Goal: Transaction & Acquisition: Purchase product/service

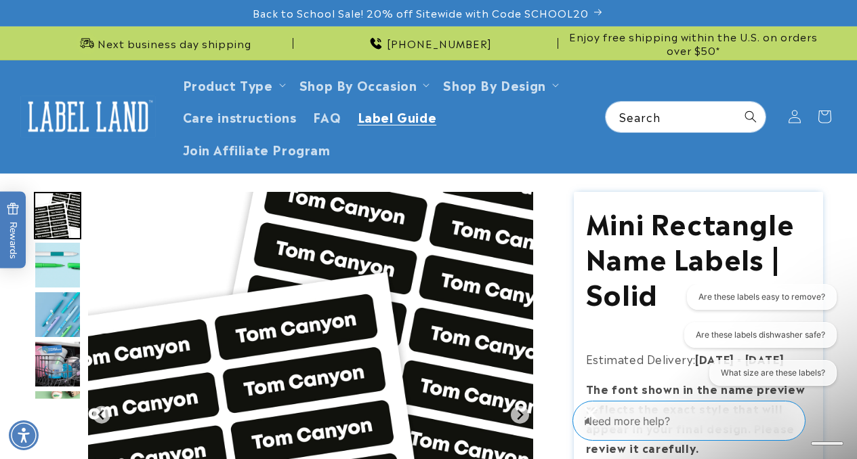
click at [384, 120] on span "Label Guide" at bounding box center [397, 116] width 79 height 16
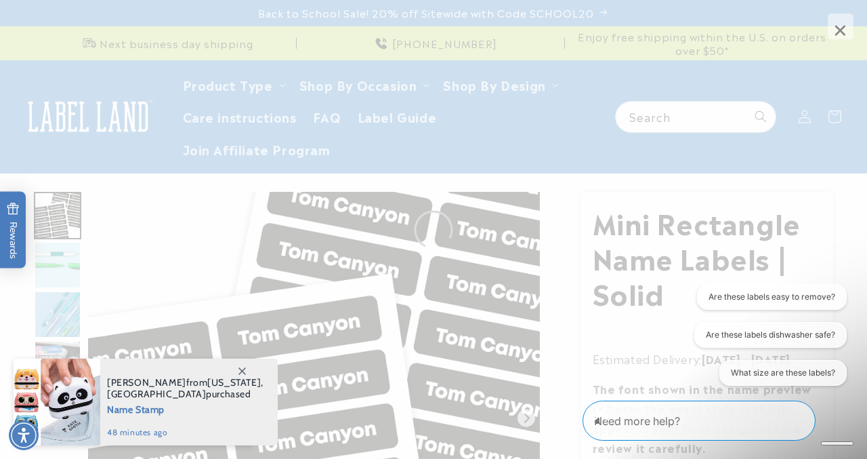
click at [234, 373] on span at bounding box center [242, 370] width 24 height 24
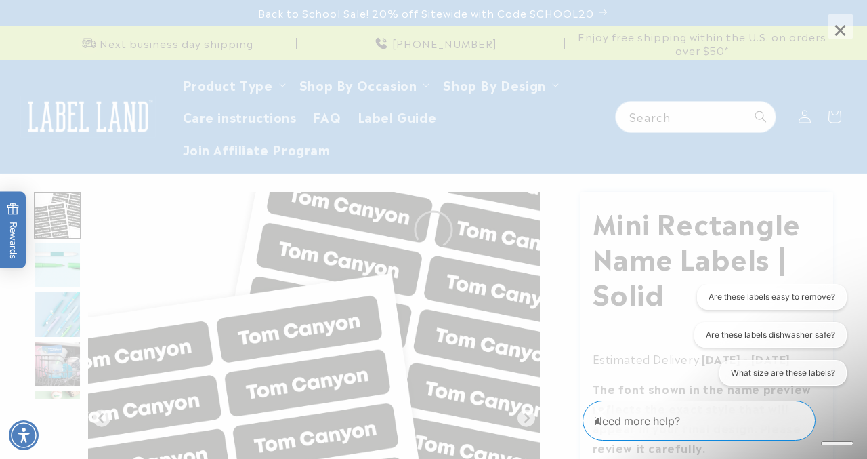
click at [842, 20] on span "×" at bounding box center [841, 27] width 26 height 26
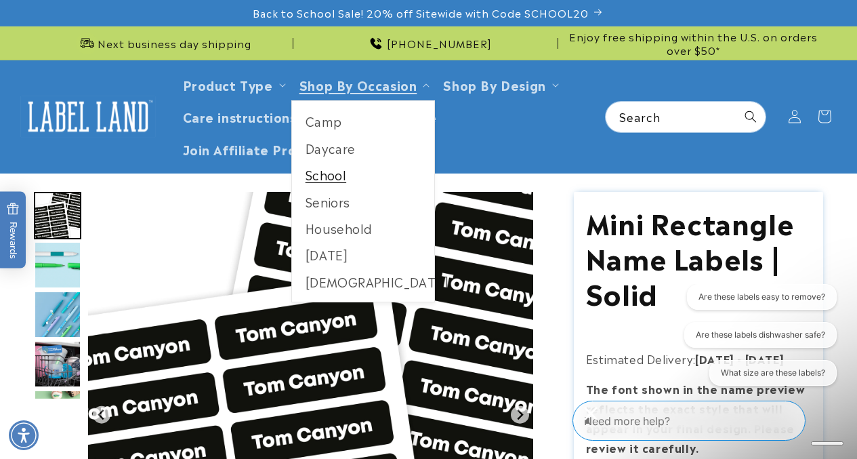
click at [339, 175] on link "School" at bounding box center [363, 174] width 143 height 26
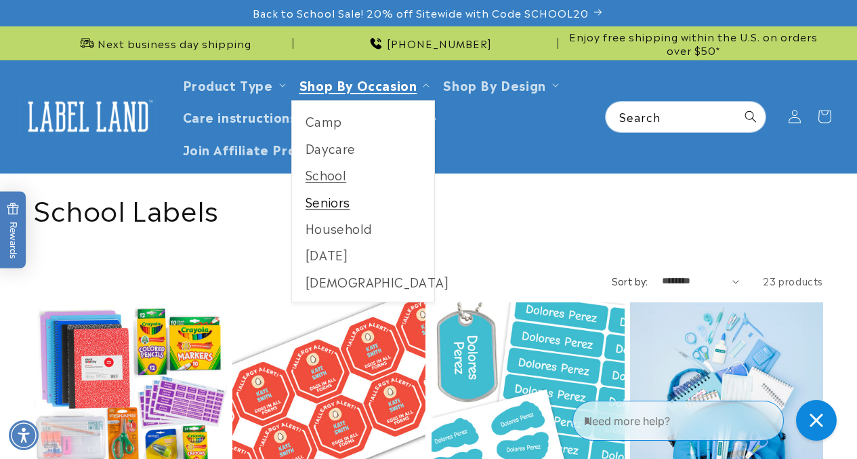
click at [332, 202] on link "Seniors" at bounding box center [363, 201] width 143 height 26
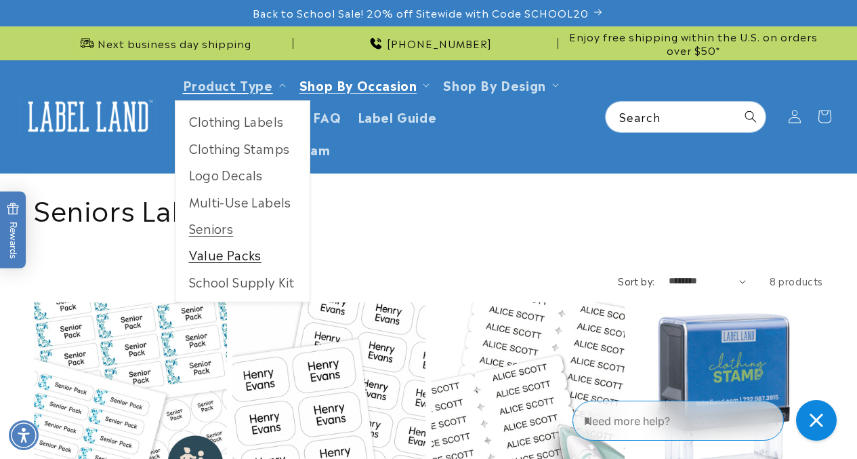
click at [233, 253] on link "Value Packs" at bounding box center [242, 254] width 134 height 26
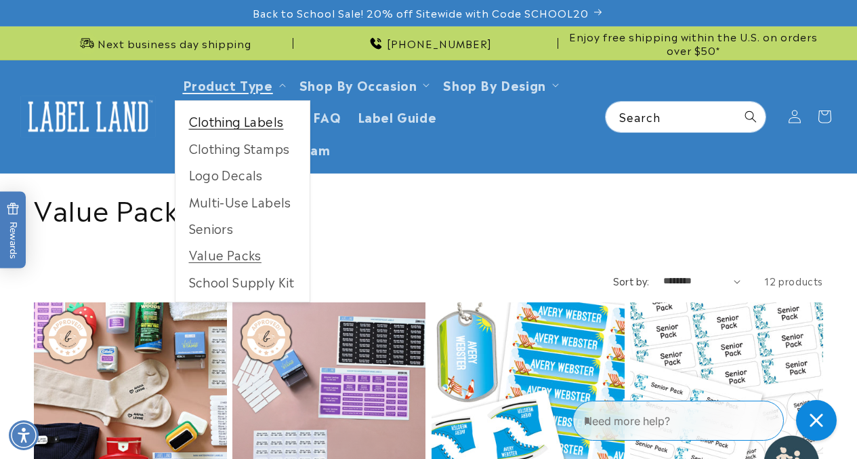
click at [267, 119] on link "Clothing Labels" at bounding box center [242, 121] width 134 height 26
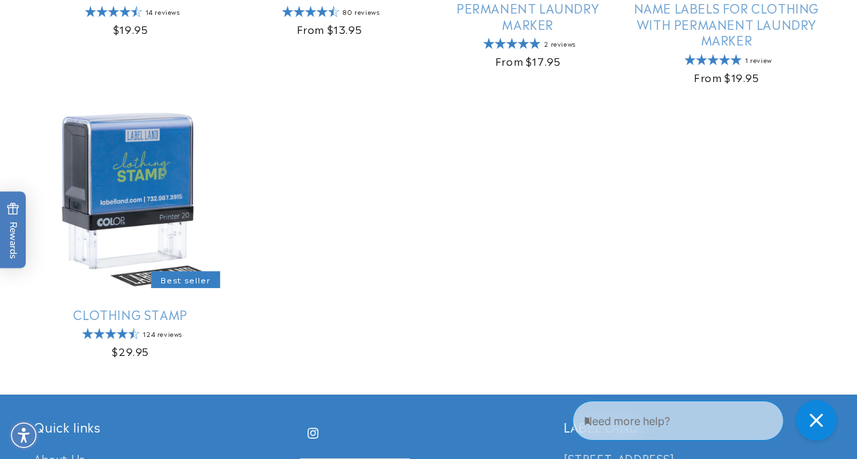
scroll to position [1084, 0]
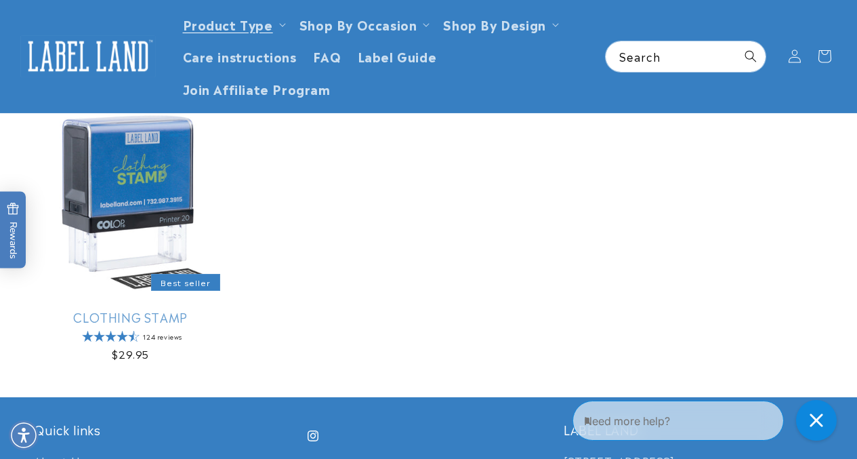
click at [79, 51] on img at bounding box center [88, 56] width 136 height 42
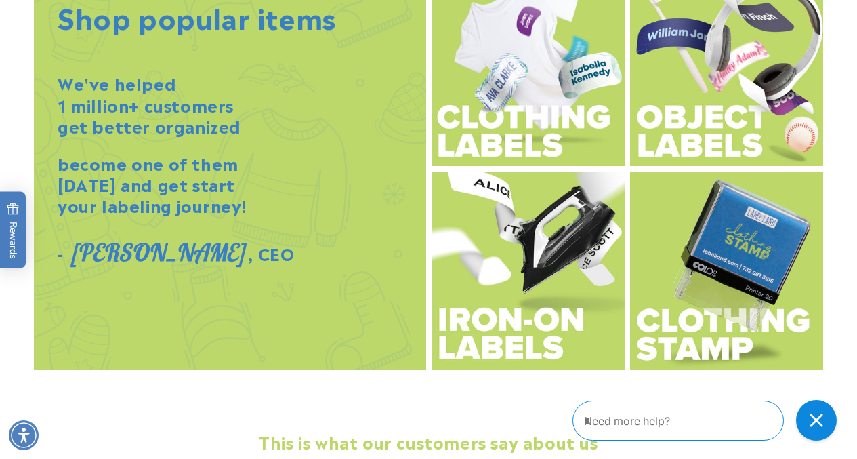
scroll to position [1546, 0]
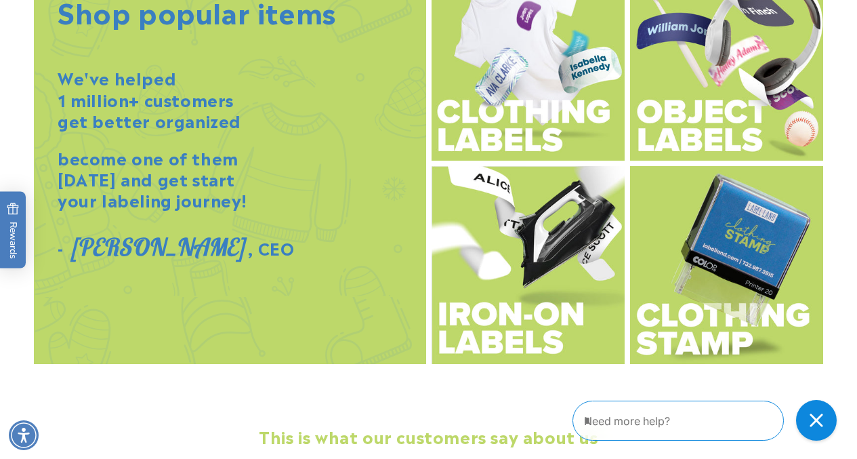
click at [703, 136] on img at bounding box center [726, 61] width 193 height 198
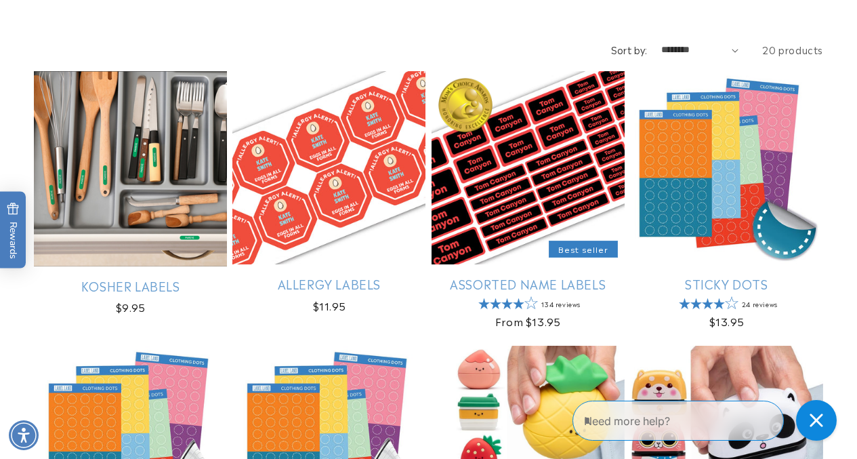
scroll to position [234, 0]
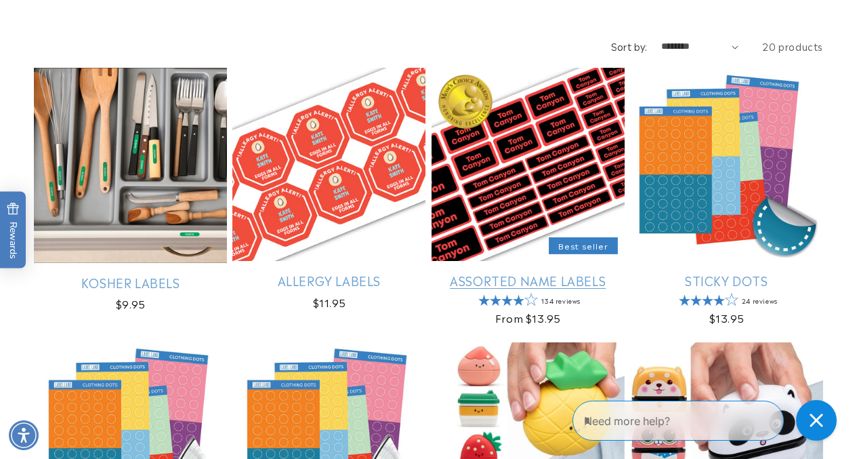
click at [574, 272] on link "Assorted Name Labels" at bounding box center [528, 280] width 193 height 16
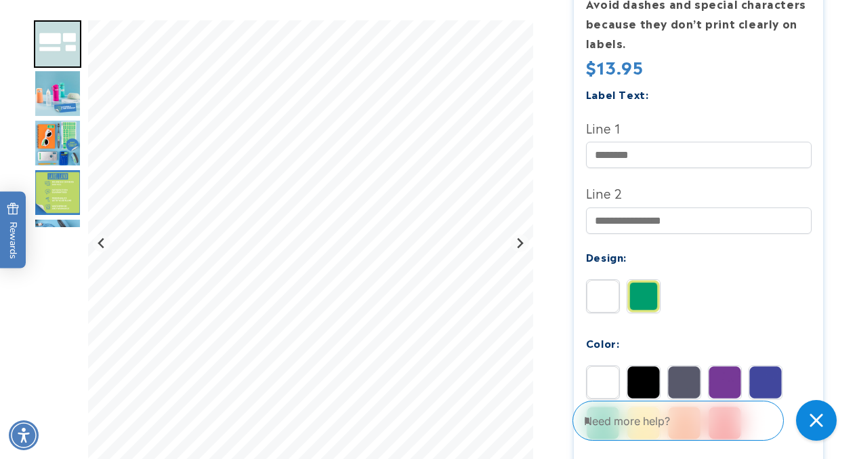
scroll to position [426, 0]
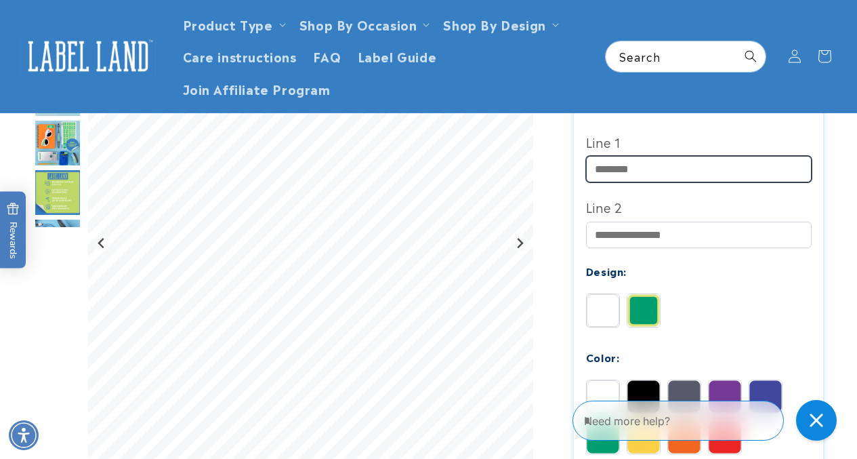
click at [621, 167] on input "Line 1" at bounding box center [699, 169] width 226 height 26
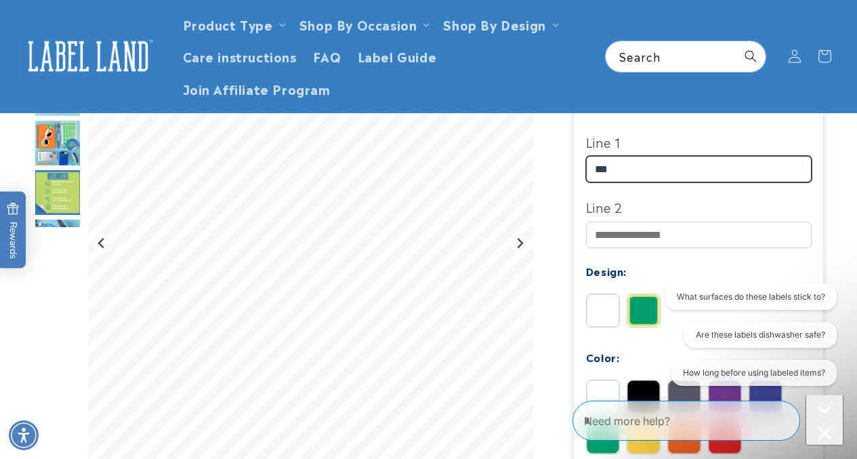
scroll to position [0, 0]
type input "**********"
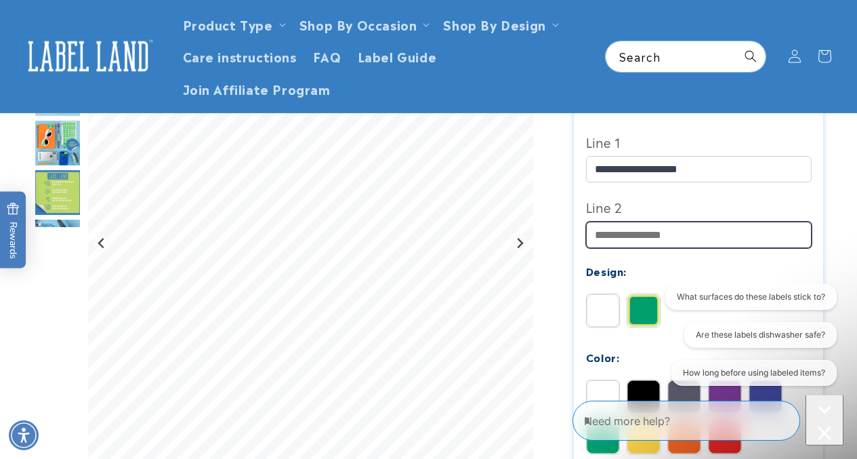
click at [602, 232] on input "Line 2" at bounding box center [699, 235] width 226 height 26
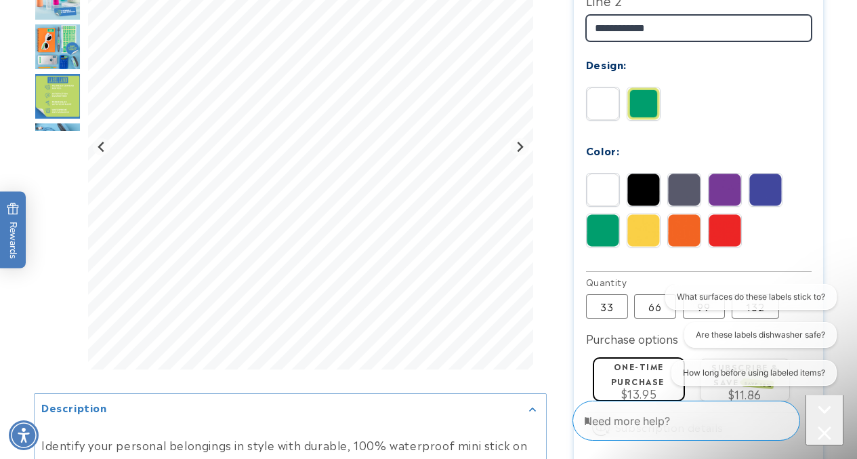
scroll to position [641, 0]
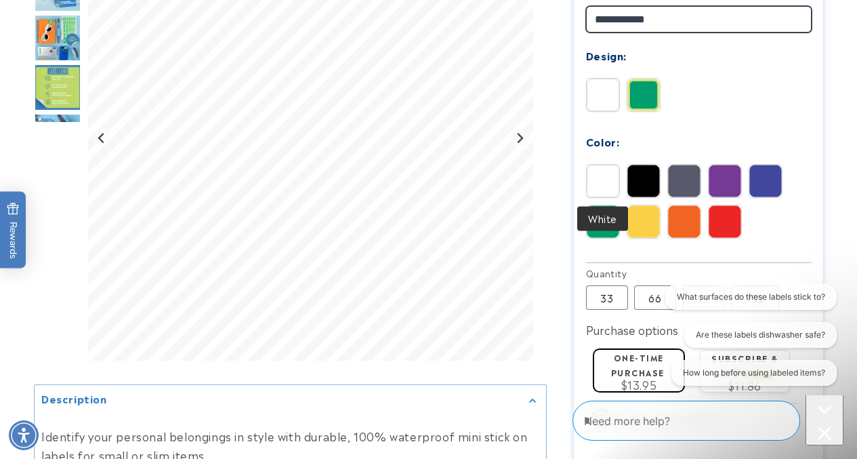
type input "**********"
click at [602, 185] on img at bounding box center [603, 181] width 33 height 33
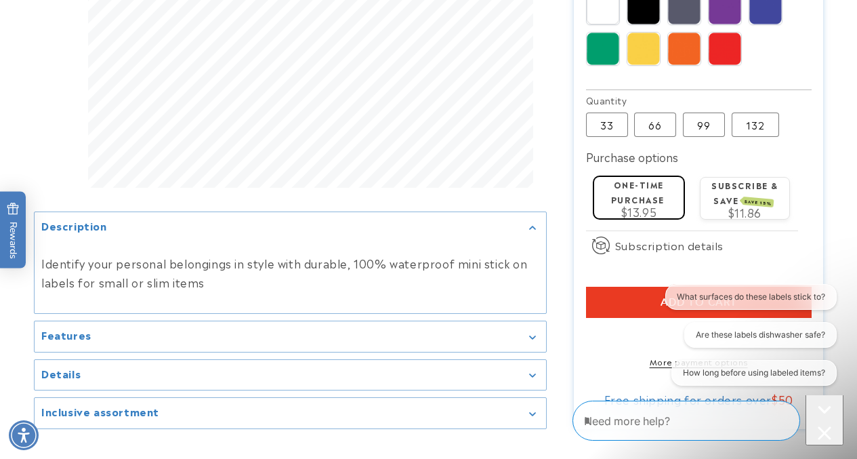
scroll to position [804, 0]
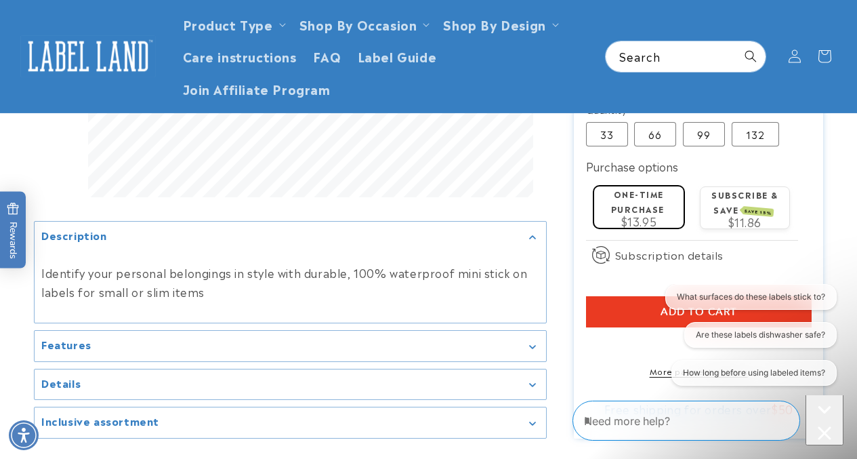
click at [632, 211] on label "One-time purchase" at bounding box center [638, 201] width 54 height 26
click at [621, 310] on button "Add to cart" at bounding box center [699, 311] width 226 height 31
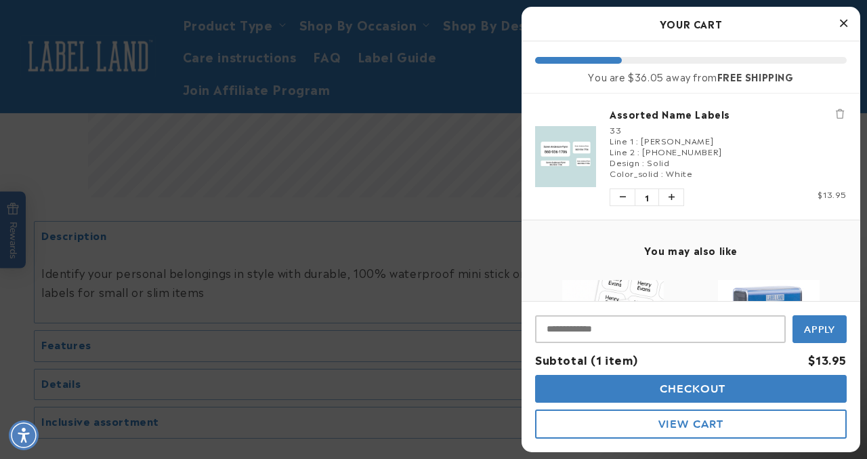
click at [838, 27] on button "Close Cart" at bounding box center [843, 24] width 20 height 20
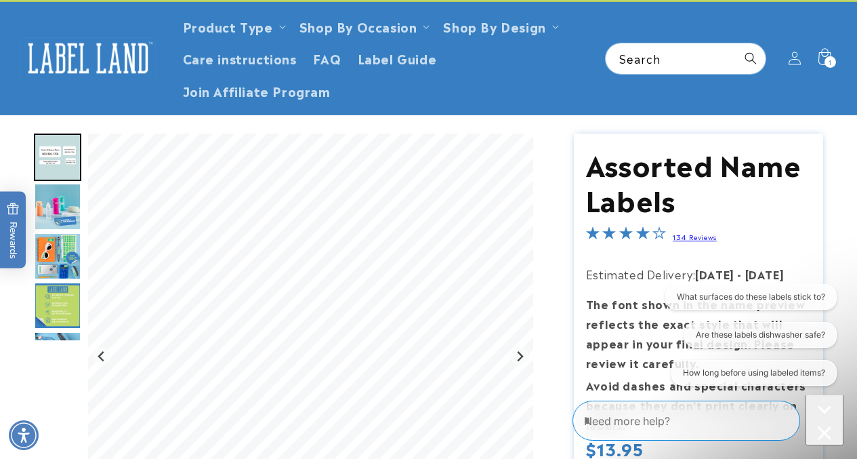
scroll to position [0, 0]
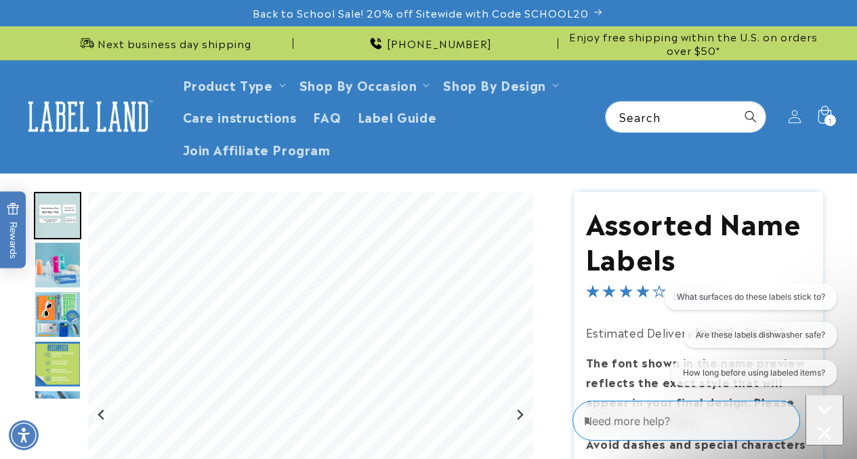
click at [826, 119] on div "1 1 item" at bounding box center [831, 121] width 12 height 12
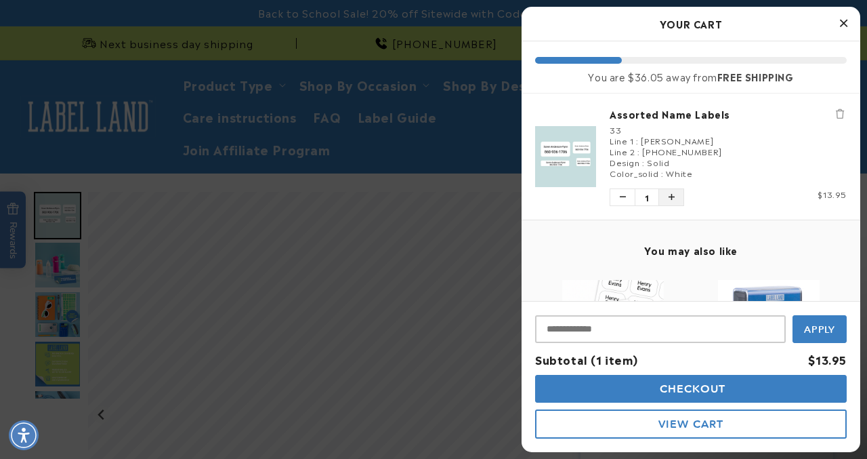
click at [669, 201] on button "Increase quantity of Assorted Name Labels" at bounding box center [671, 197] width 24 height 16
click at [623, 199] on icon "Decrease quantity of Assorted Name Labels" at bounding box center [623, 197] width 6 height 8
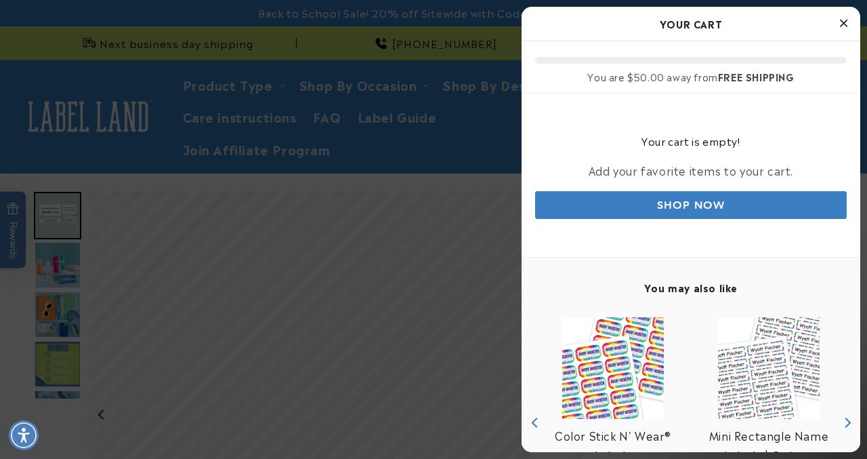
click at [844, 19] on icon "Close Cart" at bounding box center [843, 23] width 7 height 12
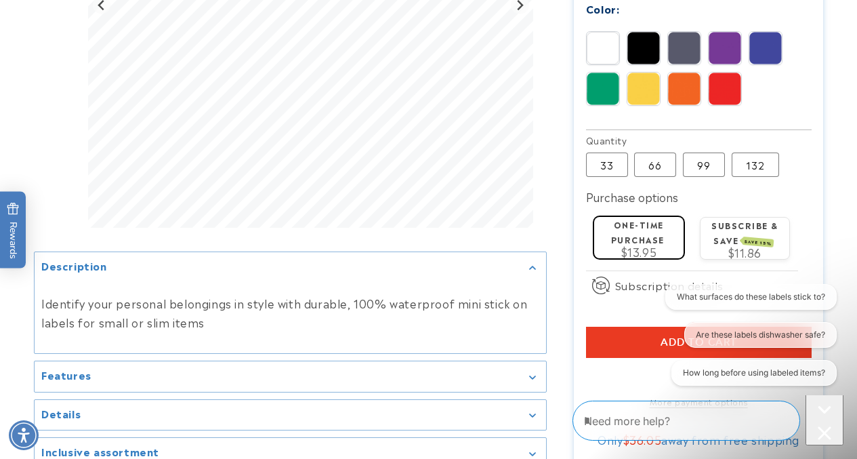
scroll to position [776, 0]
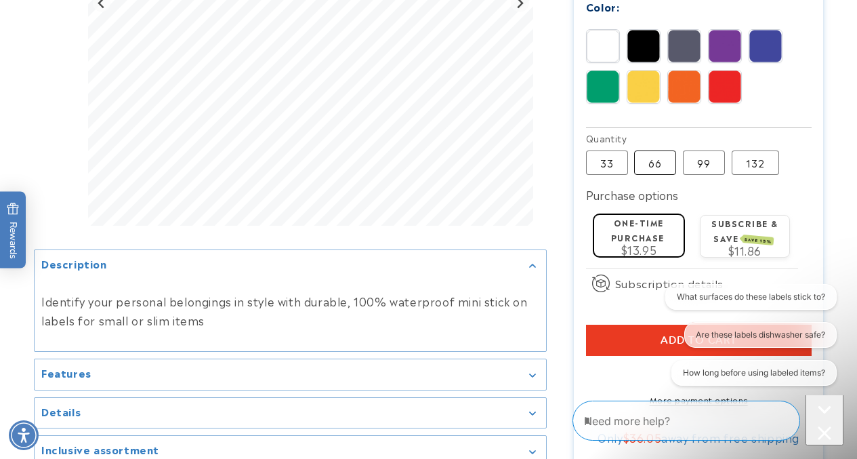
click at [655, 169] on label "66 Variant sold out or unavailable" at bounding box center [655, 162] width 42 height 24
click at [624, 171] on label "33 Variant sold out or unavailable" at bounding box center [607, 162] width 42 height 24
click at [665, 169] on label "66 Variant sold out or unavailable" at bounding box center [655, 162] width 42 height 24
click at [615, 342] on button "Add to cart" at bounding box center [699, 340] width 226 height 31
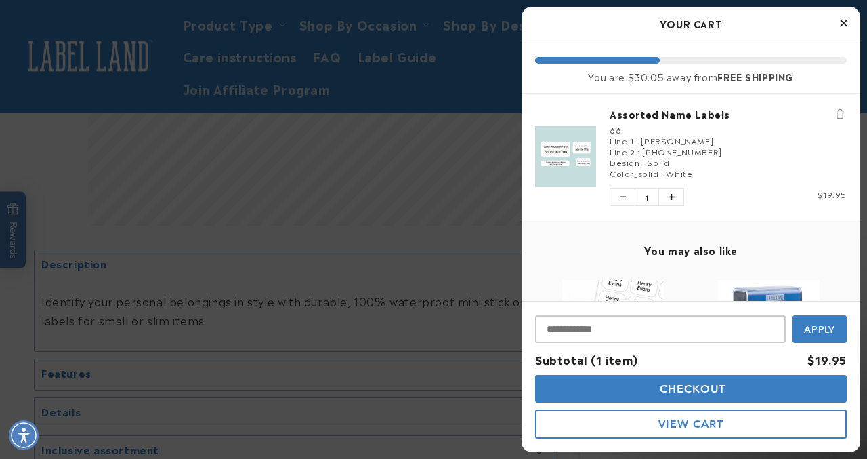
click at [448, 188] on div at bounding box center [433, 229] width 867 height 459
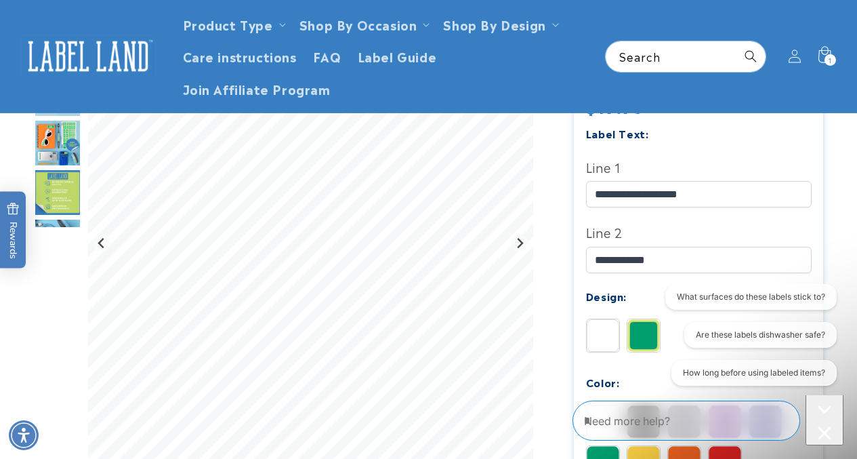
scroll to position [369, 0]
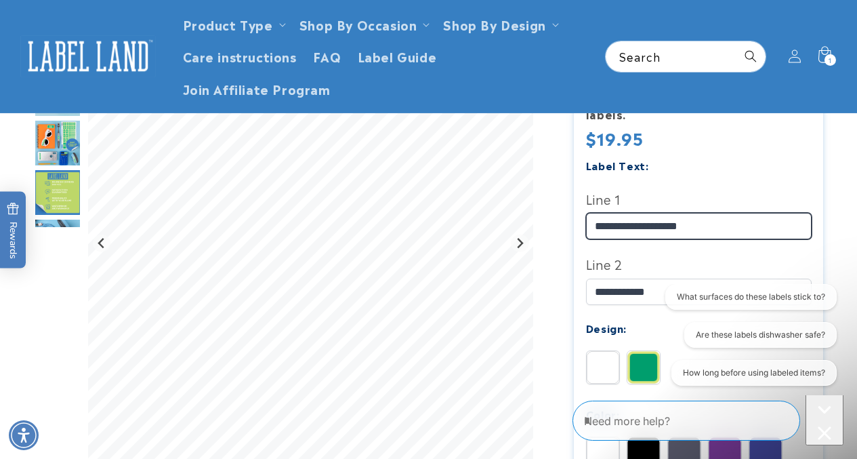
click at [621, 231] on input "**********" at bounding box center [699, 226] width 226 height 26
type input "**********"
click at [781, 161] on div "Label Text:" at bounding box center [699, 165] width 226 height 18
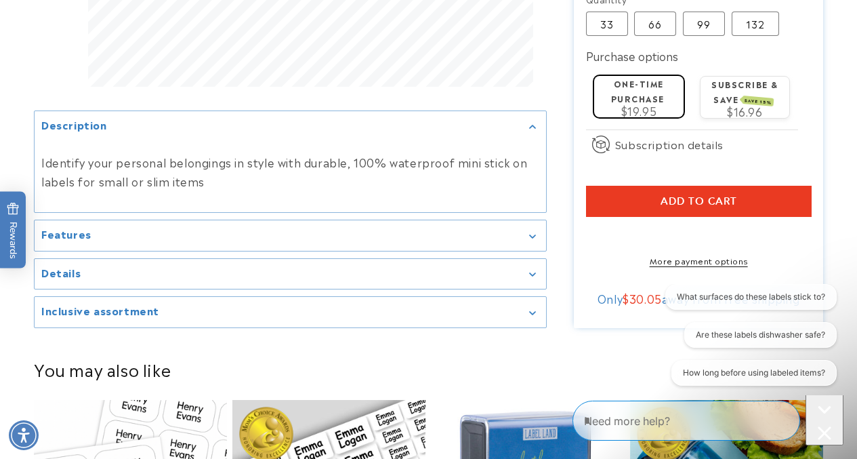
scroll to position [930, 0]
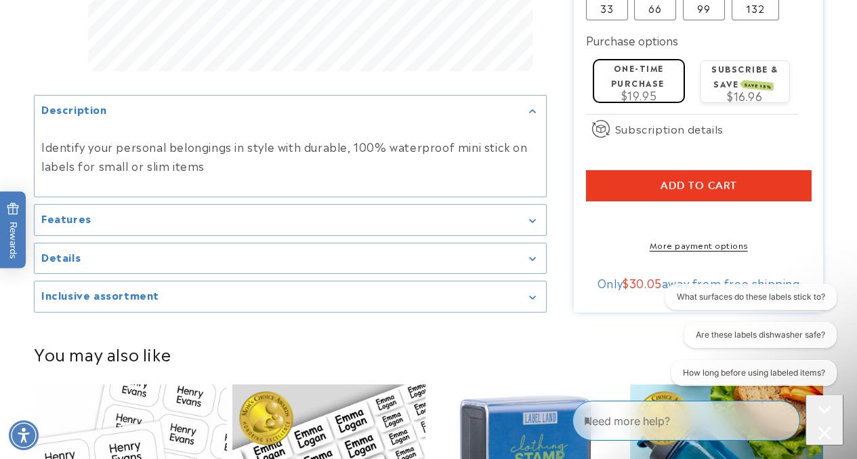
click at [711, 192] on span "Add to cart" at bounding box center [699, 186] width 77 height 12
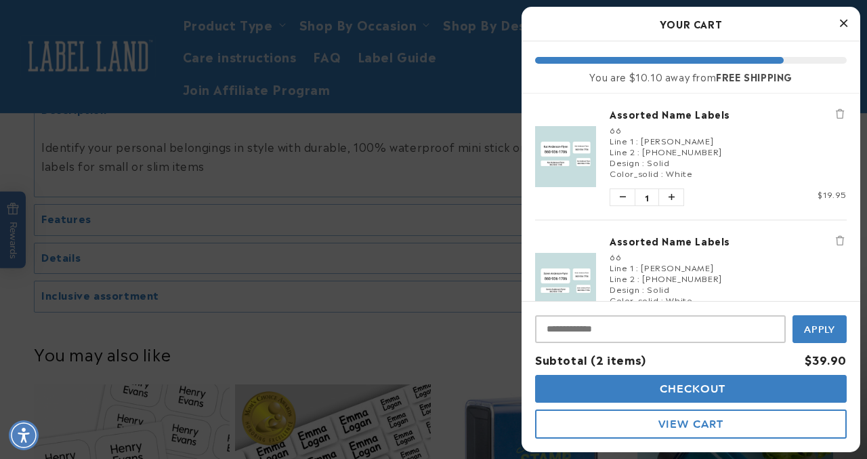
click at [846, 25] on icon "Close Cart" at bounding box center [843, 23] width 7 height 12
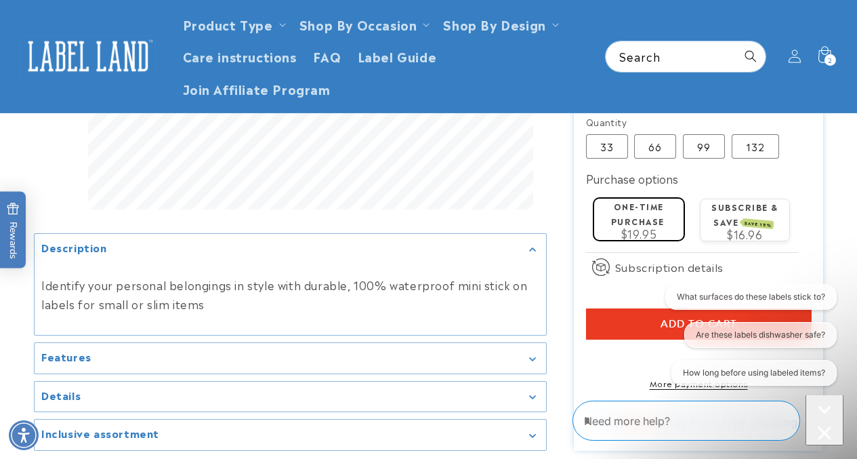
scroll to position [783, 0]
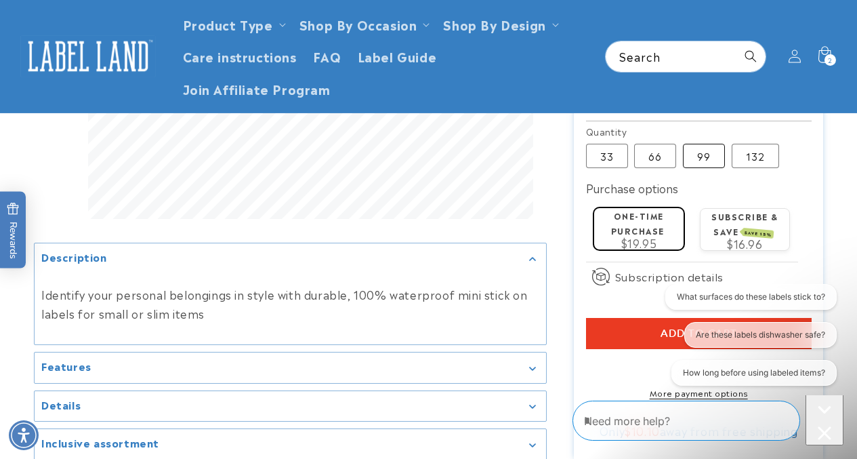
click at [702, 159] on label "99 Variant sold out or unavailable" at bounding box center [704, 156] width 42 height 24
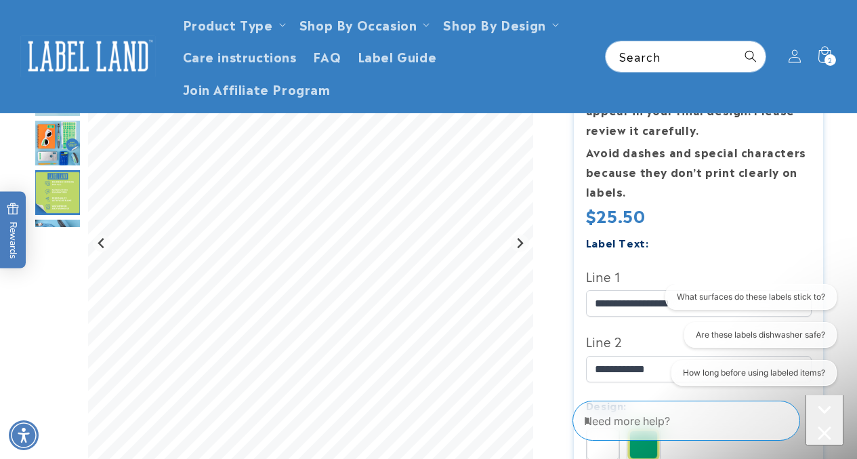
scroll to position [280, 0]
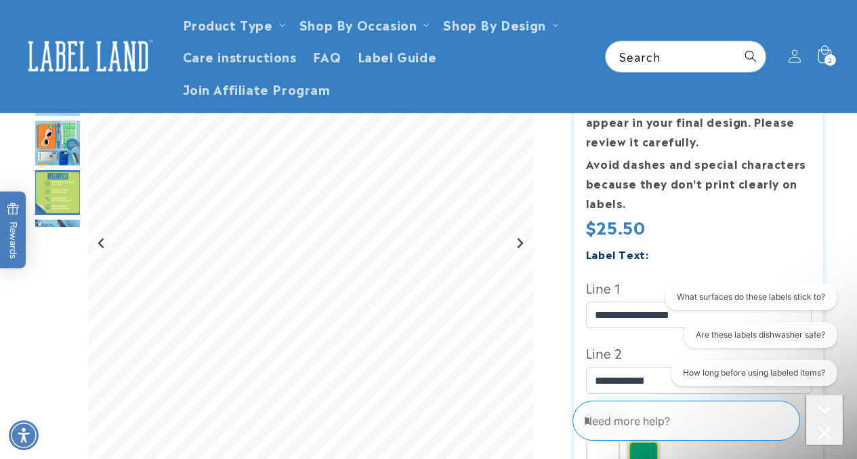
click at [823, 58] on icon at bounding box center [824, 57] width 32 height 32
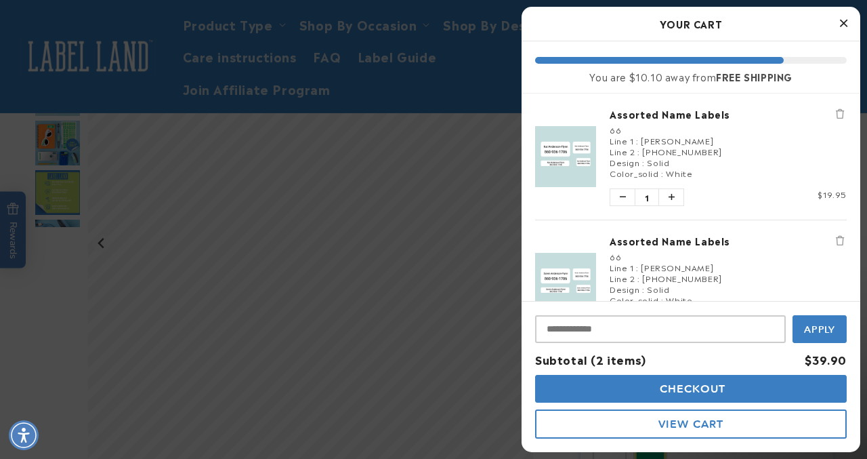
click at [461, 89] on div at bounding box center [433, 229] width 867 height 459
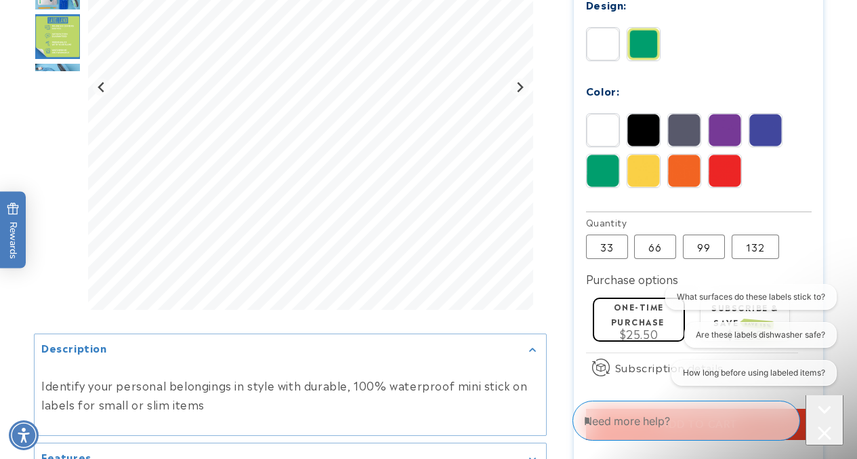
scroll to position [667, 0]
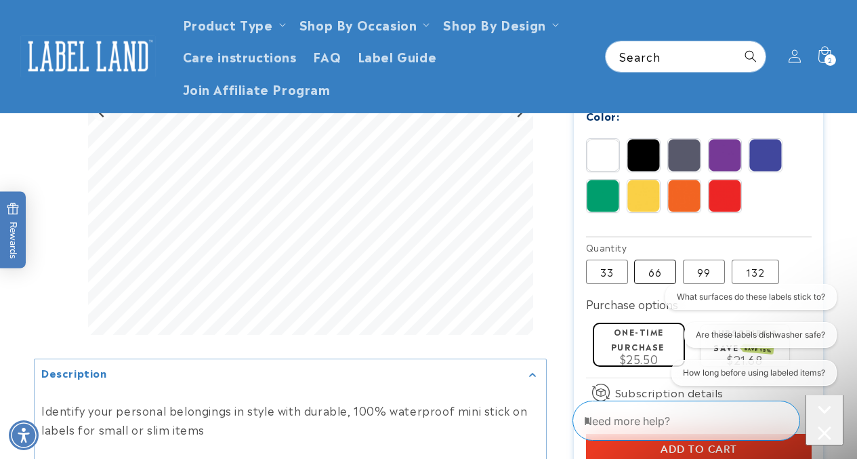
click at [657, 276] on label "66 Variant sold out or unavailable" at bounding box center [655, 272] width 42 height 24
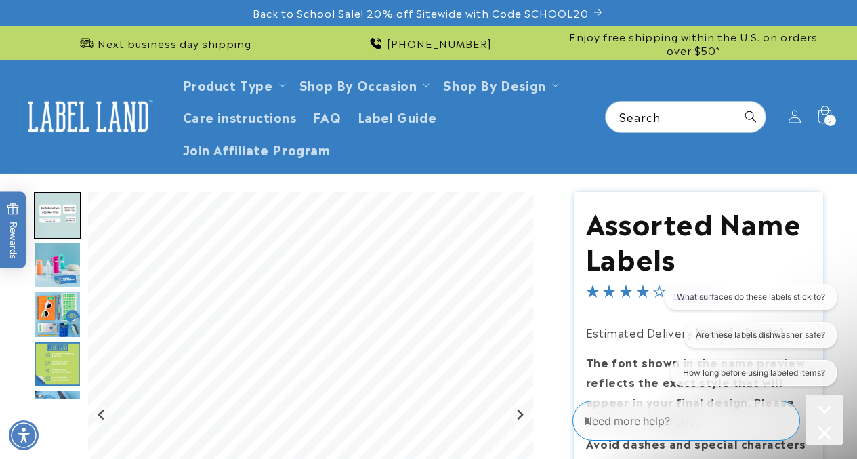
click at [825, 115] on icon at bounding box center [824, 117] width 32 height 32
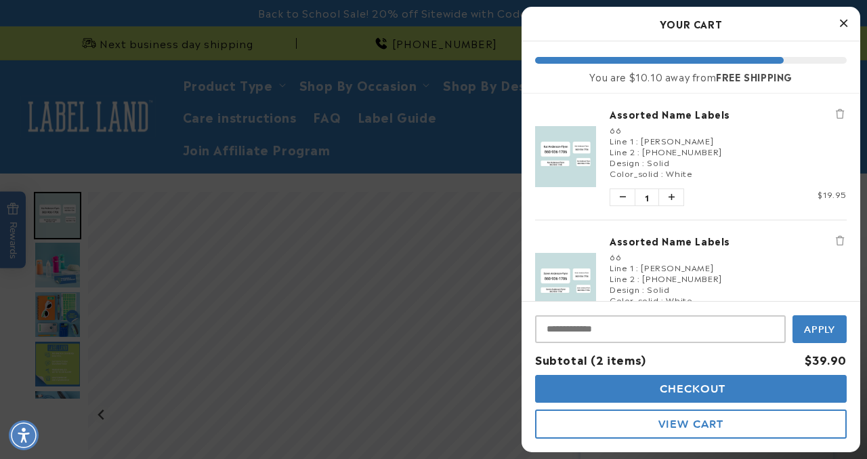
click at [680, 389] on span "Checkout" at bounding box center [692, 388] width 70 height 13
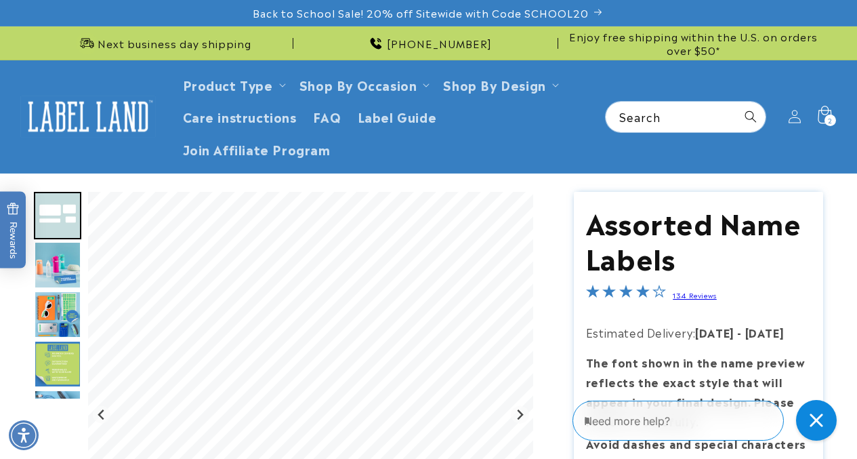
click at [821, 115] on icon at bounding box center [824, 117] width 32 height 32
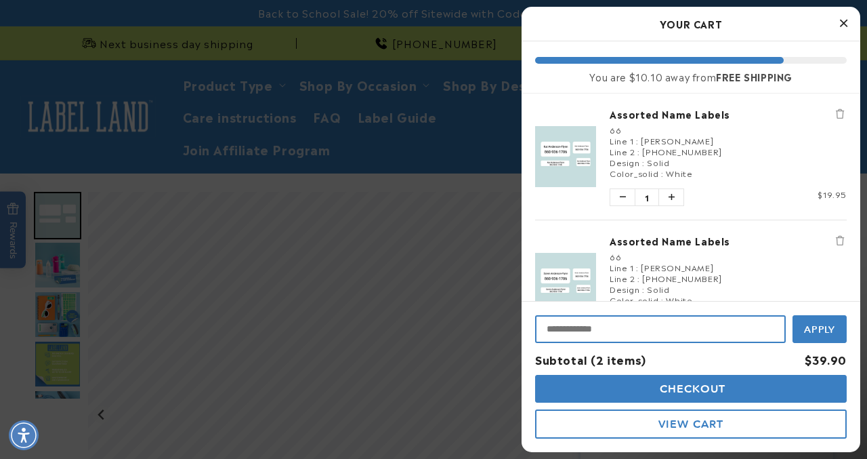
click at [650, 331] on input "Input Discount" at bounding box center [660, 329] width 251 height 28
type input "********"
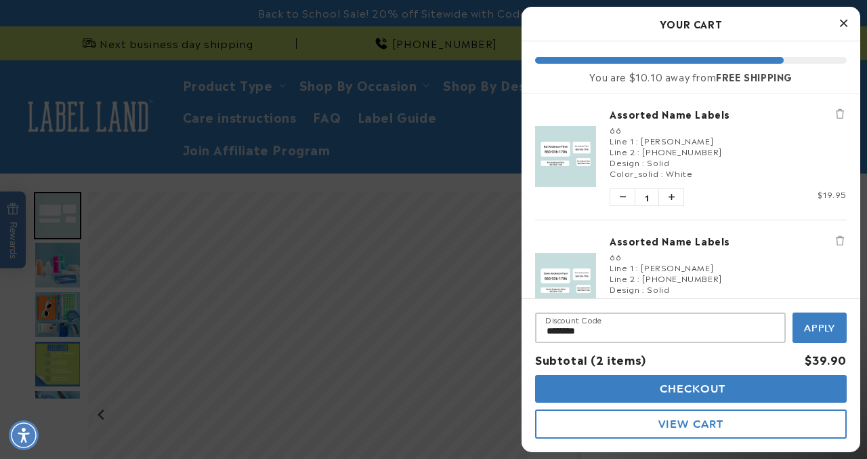
click at [835, 327] on span "Apply" at bounding box center [820, 328] width 32 height 12
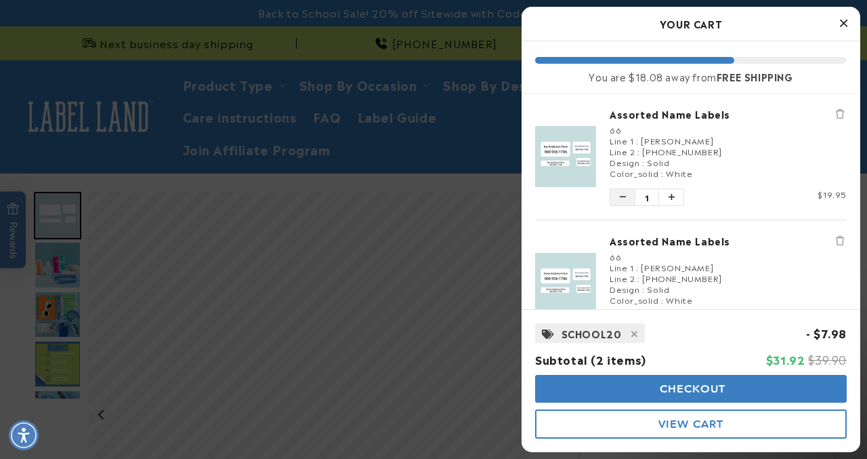
click at [618, 199] on button "Decrease quantity of Assorted Name Labels" at bounding box center [623, 197] width 24 height 16
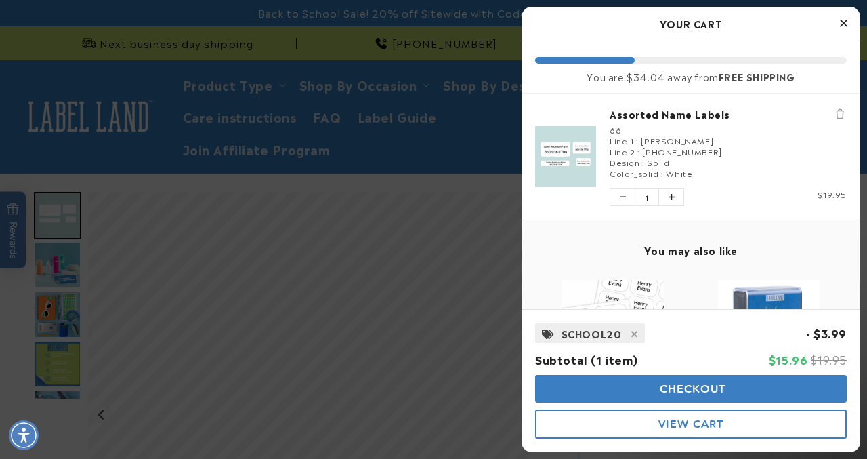
click at [618, 199] on button "Decrease quantity of Assorted Name Labels" at bounding box center [623, 197] width 24 height 16
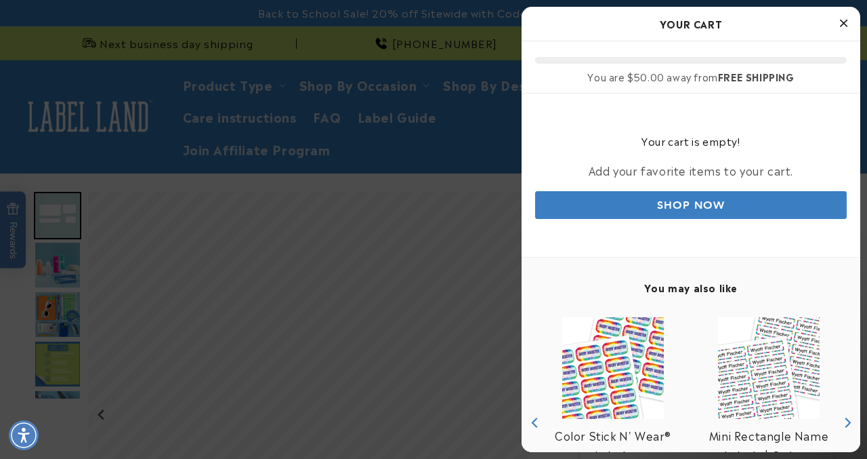
click at [843, 22] on icon "Close Cart" at bounding box center [843, 23] width 7 height 12
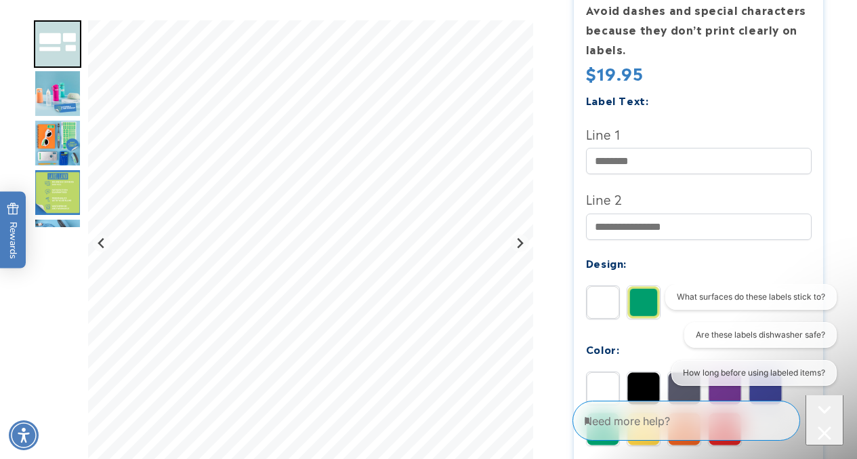
scroll to position [453, 0]
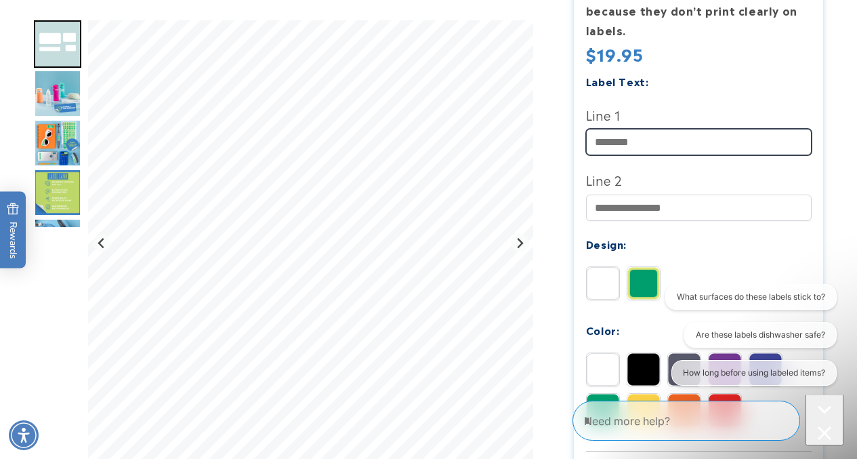
click at [647, 143] on input "Line 1" at bounding box center [699, 142] width 226 height 26
type input "**********"
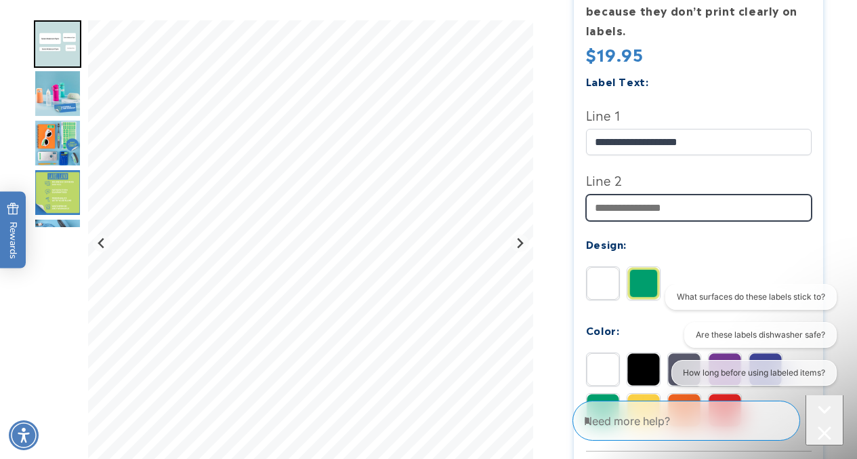
click at [668, 198] on input "Line 2" at bounding box center [699, 207] width 226 height 26
type input "**********"
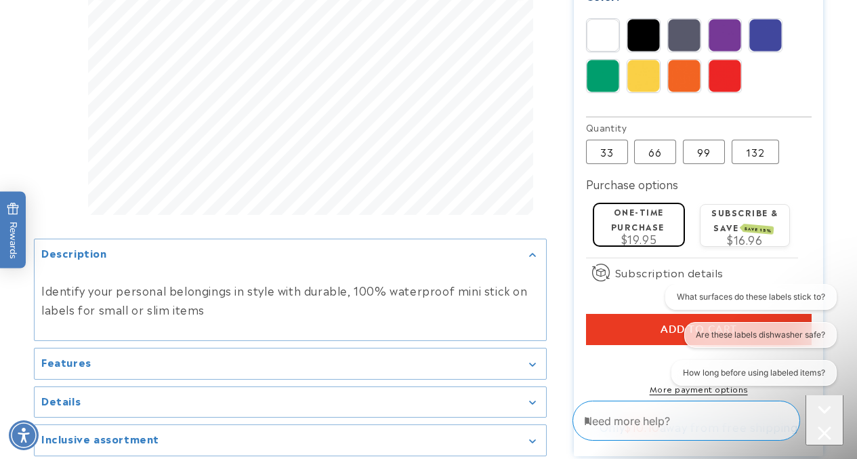
scroll to position [782, 0]
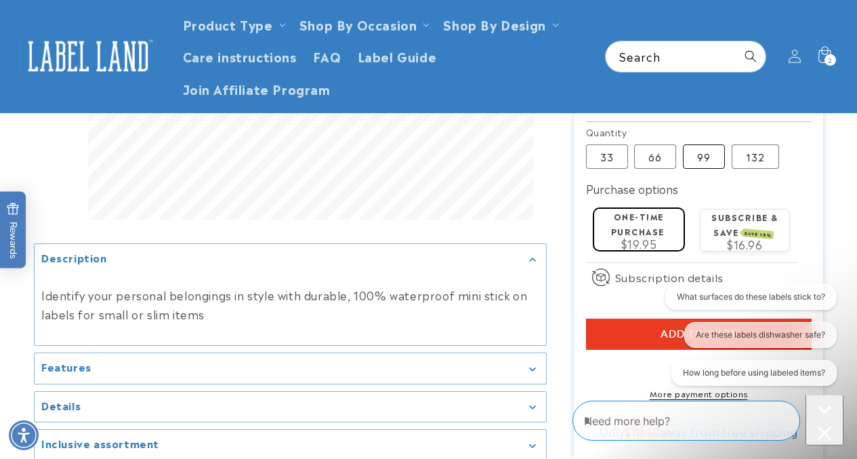
click at [701, 165] on label "99 Variant sold out or unavailable" at bounding box center [704, 156] width 42 height 24
click at [620, 333] on button "Add to cart" at bounding box center [699, 333] width 226 height 31
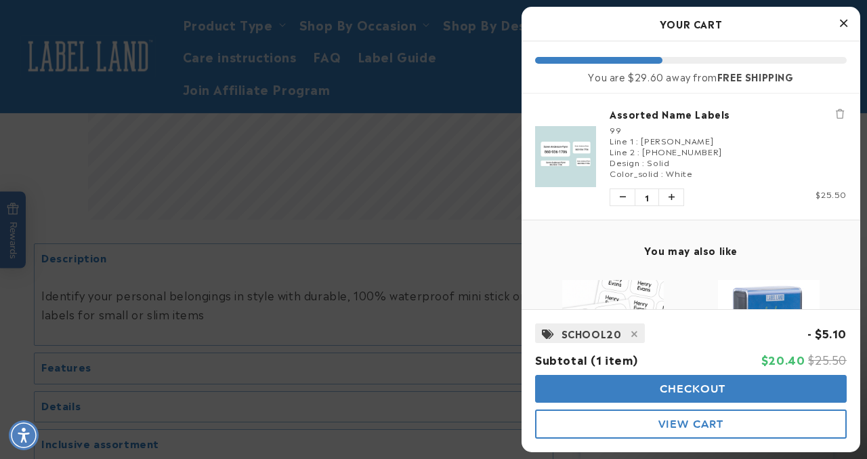
click at [471, 138] on div at bounding box center [433, 229] width 867 height 459
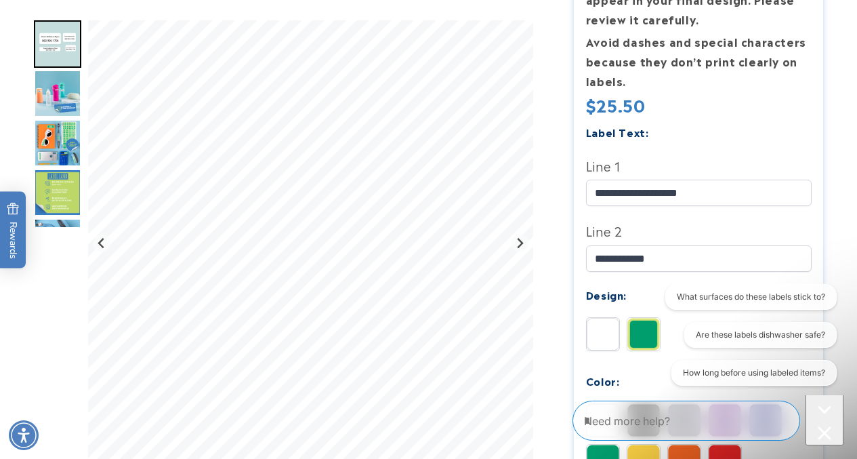
scroll to position [418, 0]
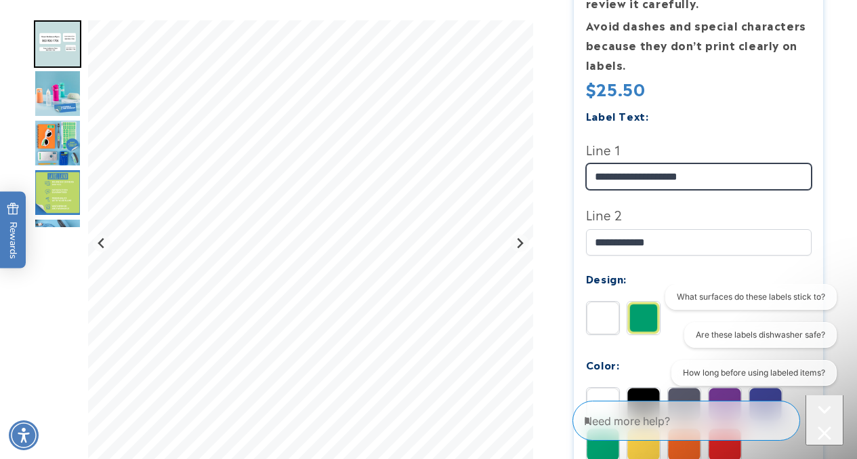
click at [624, 178] on input "**********" at bounding box center [699, 176] width 226 height 26
type input "**********"
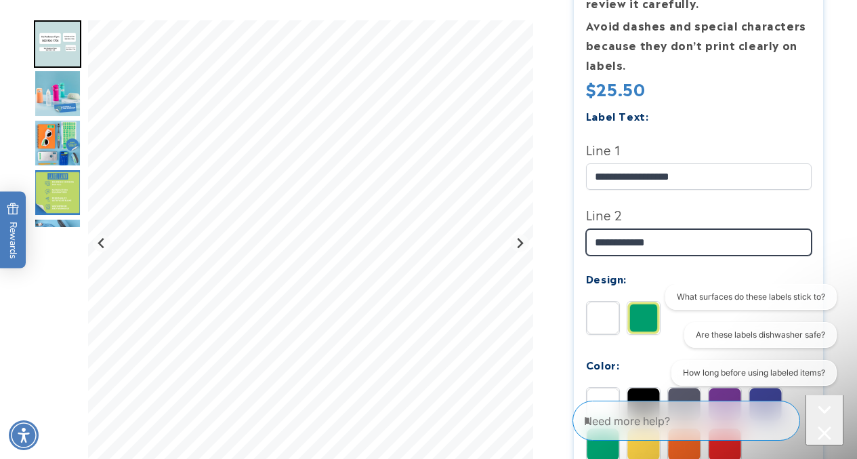
click at [669, 247] on input "**********" at bounding box center [699, 242] width 226 height 26
type input "*"
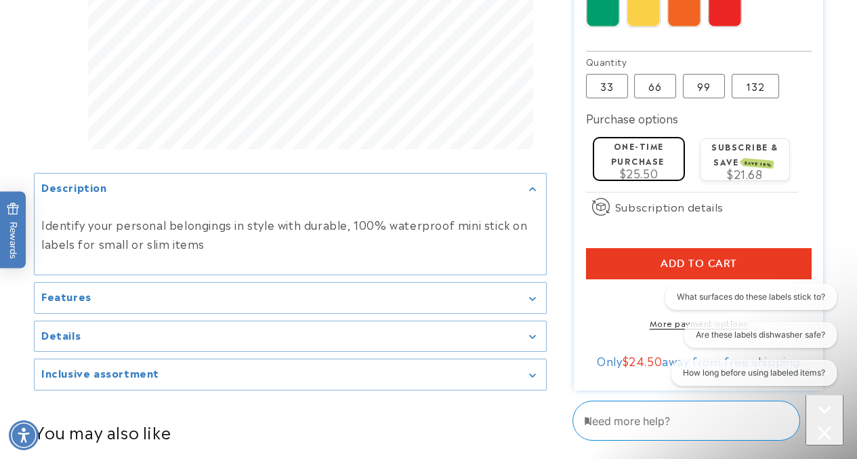
scroll to position [855, 0]
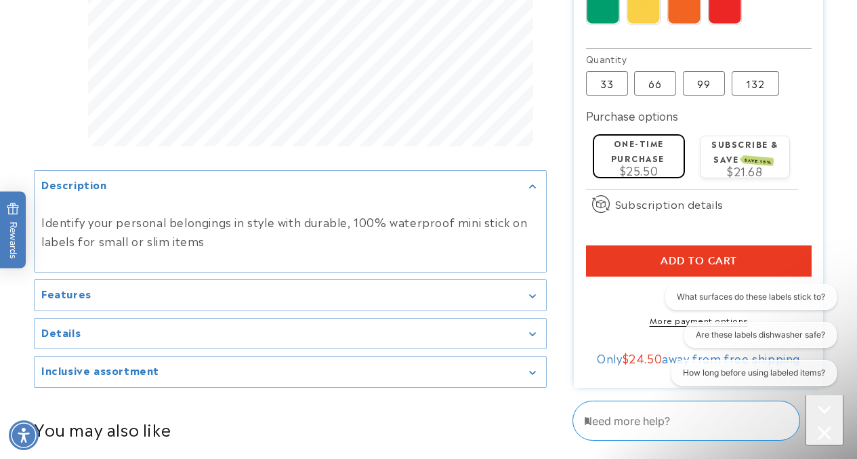
type input "**********"
click at [754, 260] on button "Add to cart" at bounding box center [699, 260] width 226 height 31
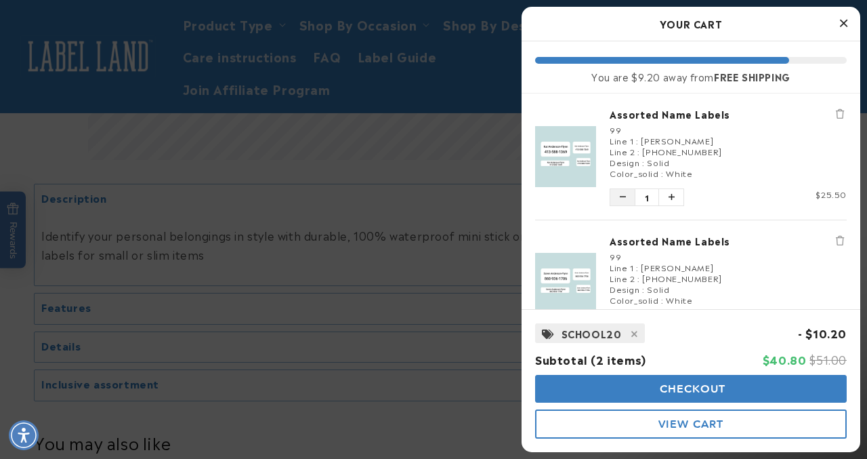
click at [626, 197] on button "Decrease quantity of Assorted Name Labels" at bounding box center [623, 197] width 24 height 16
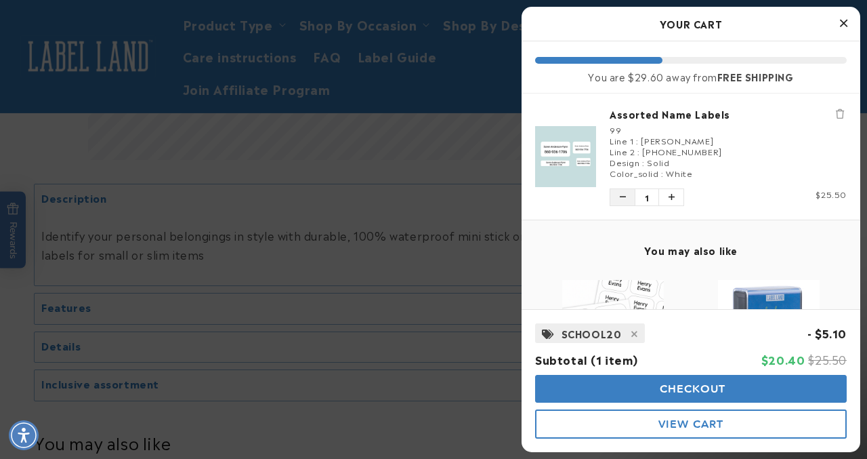
click at [622, 195] on icon "Decrease quantity of Assorted Name Labels" at bounding box center [623, 197] width 6 height 8
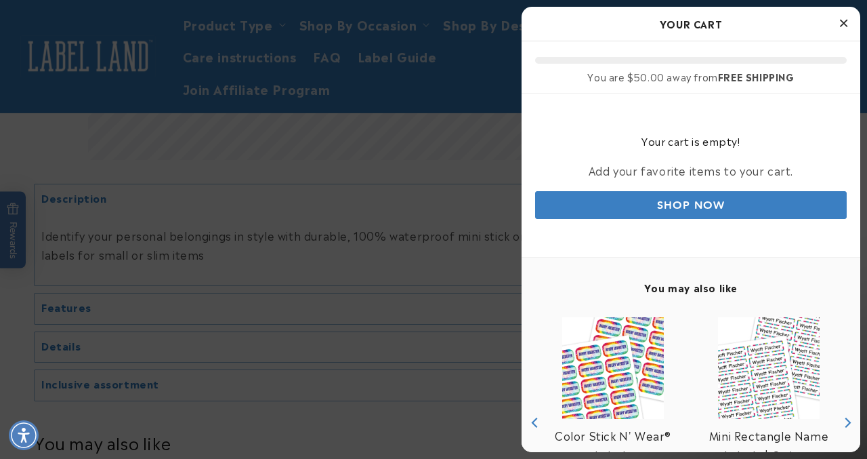
click at [438, 116] on div at bounding box center [433, 229] width 867 height 459
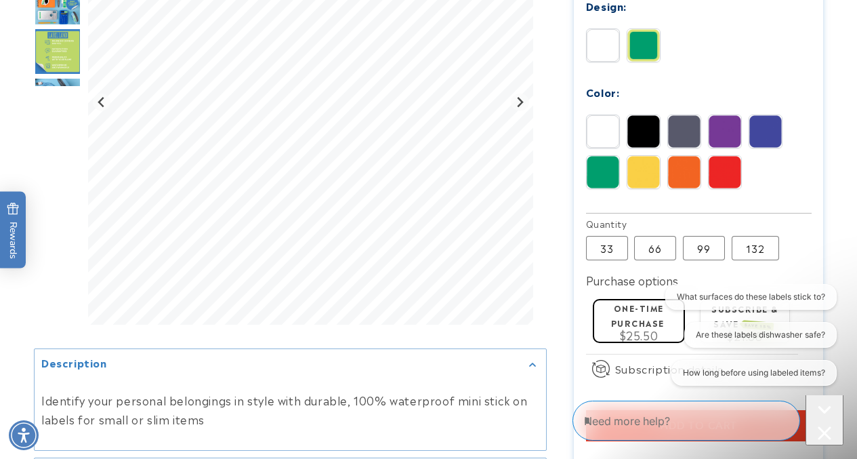
scroll to position [709, 0]
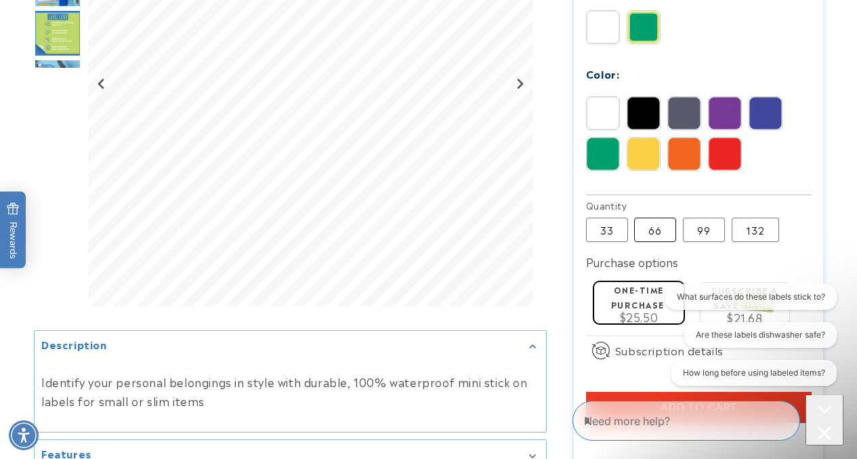
click at [657, 234] on label "66 Variant sold out or unavailable" at bounding box center [655, 230] width 42 height 24
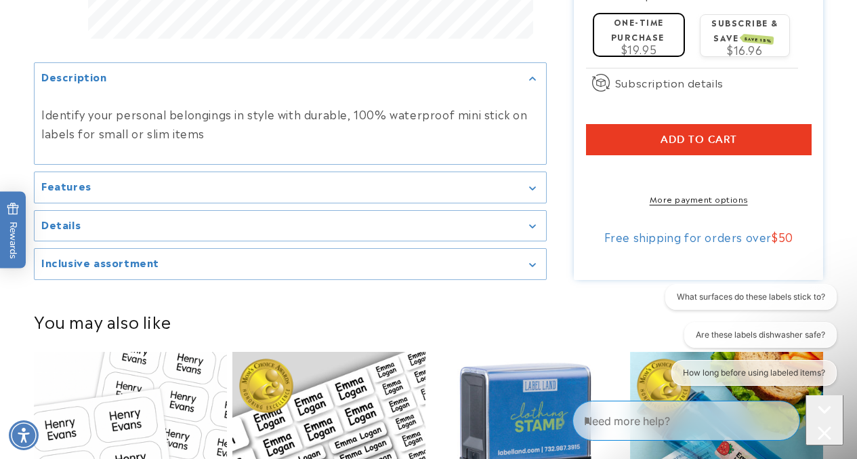
scroll to position [976, 0]
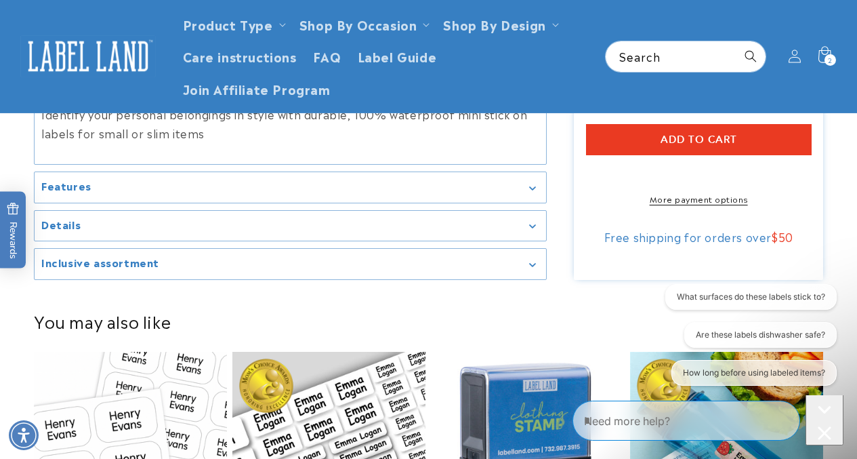
click at [716, 144] on span "Add to cart" at bounding box center [699, 139] width 77 height 12
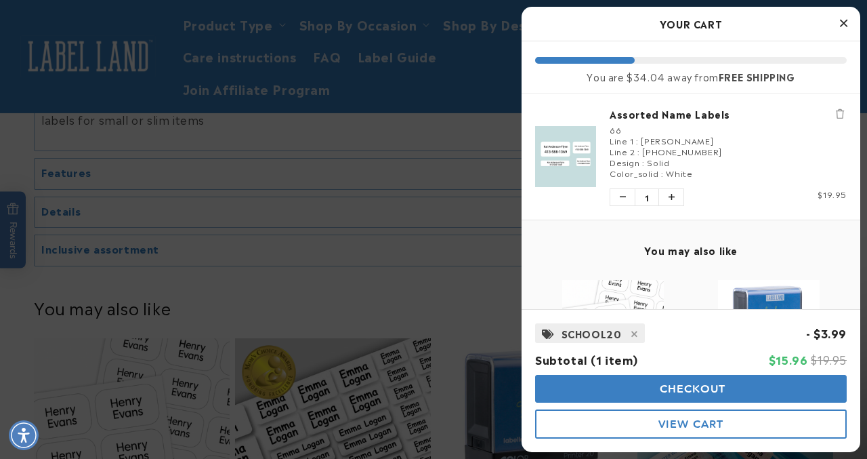
click at [434, 246] on div at bounding box center [433, 229] width 867 height 459
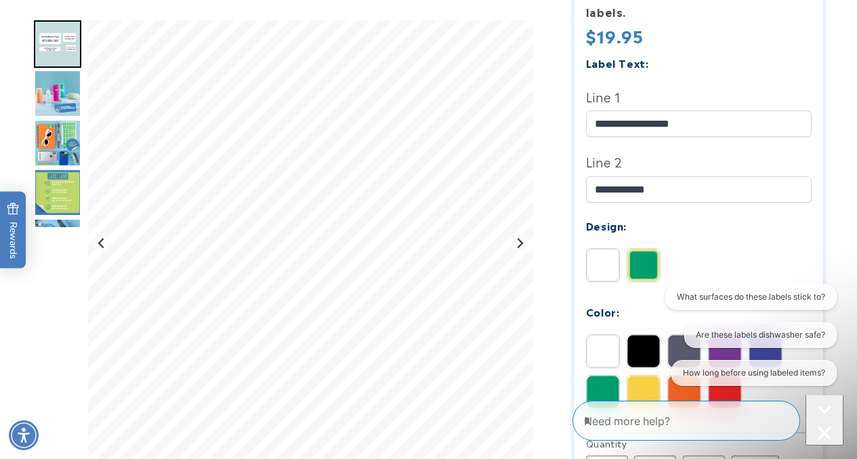
scroll to position [466, 0]
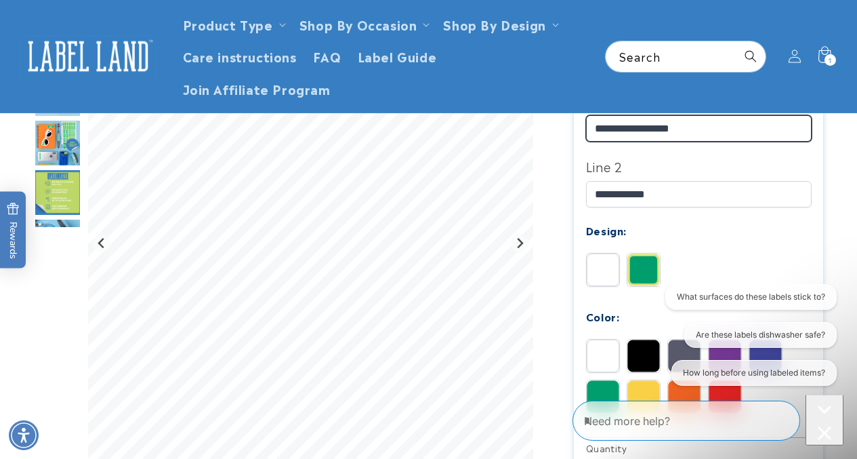
click at [612, 131] on input "**********" at bounding box center [699, 128] width 226 height 26
type input "**********"
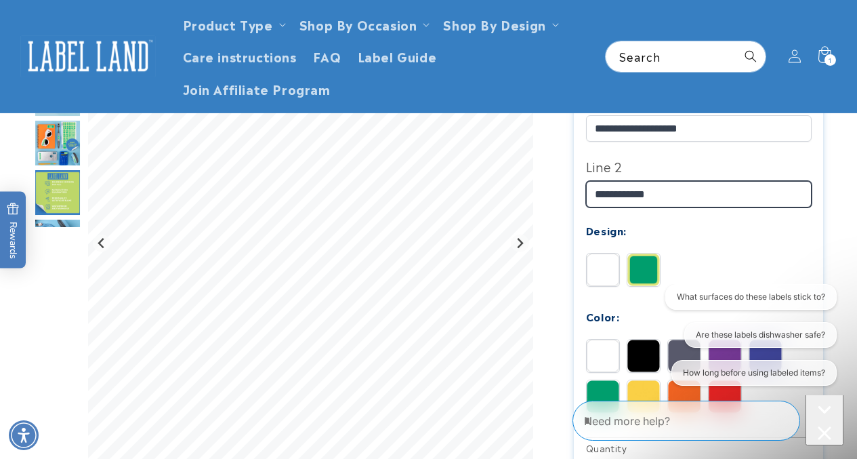
drag, startPoint x: 665, startPoint y: 195, endPoint x: 564, endPoint y: 194, distance: 101.0
click at [564, 194] on div "Assorted Name Labels Assorted Name Labels 134 Reviews Estimated Delivery: Aug 2…" at bounding box center [685, 251] width 276 height 1050
type input "**********"
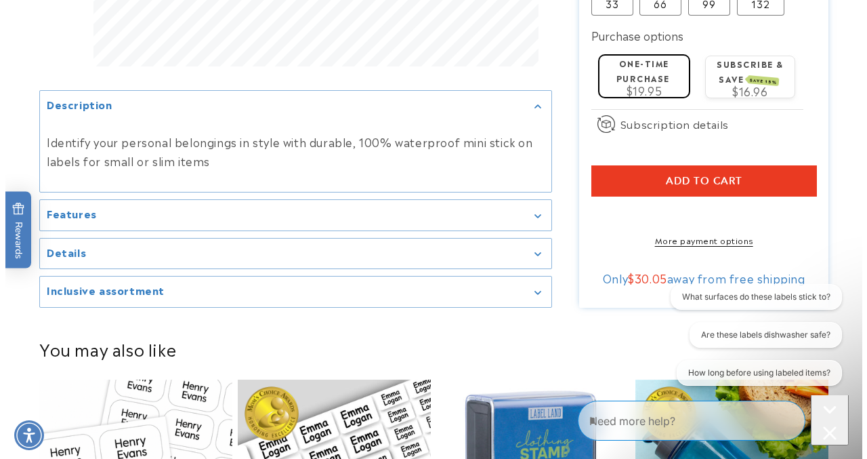
scroll to position [922, 0]
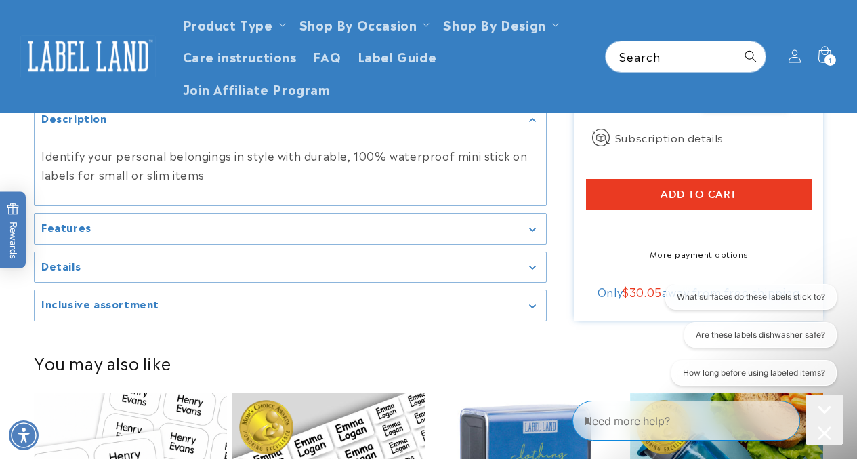
click at [749, 194] on button "Add to cart" at bounding box center [699, 194] width 226 height 31
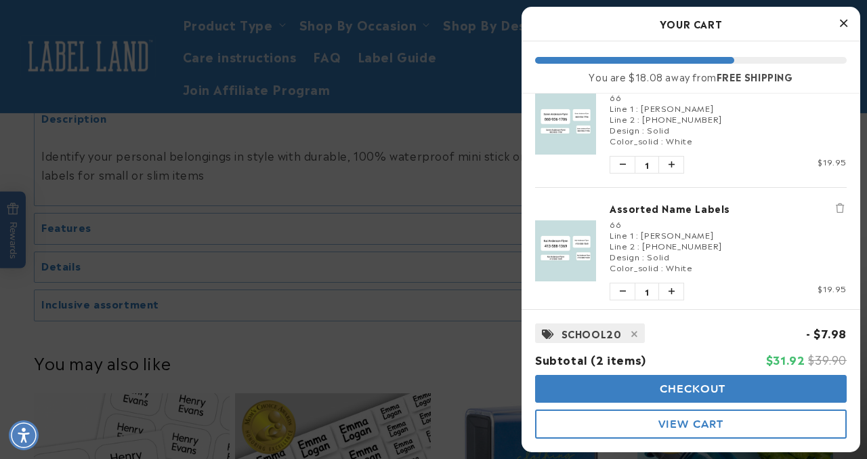
scroll to position [0, 0]
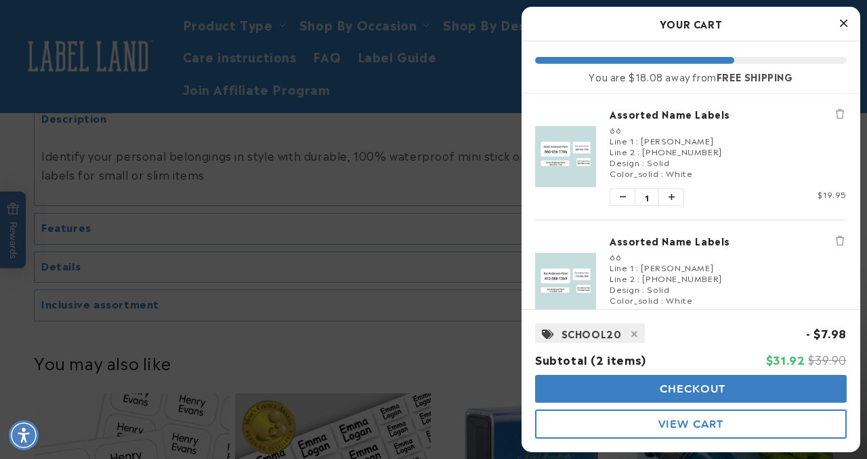
click at [703, 426] on span "View Cart" at bounding box center [691, 423] width 65 height 13
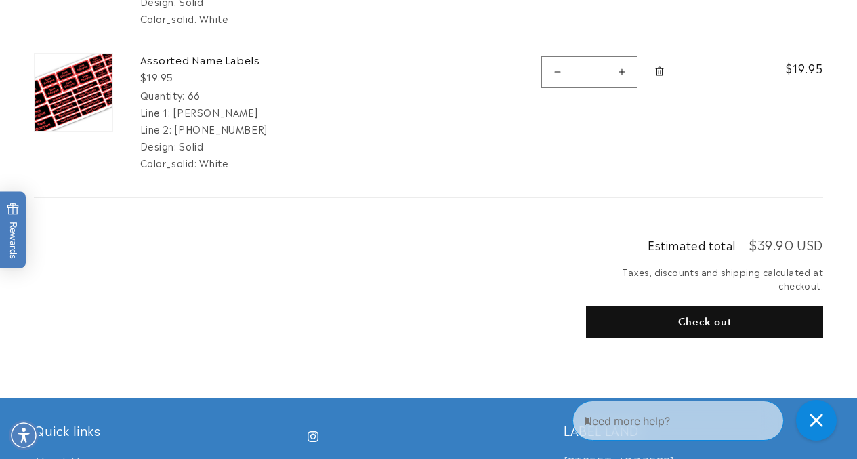
scroll to position [396, 0]
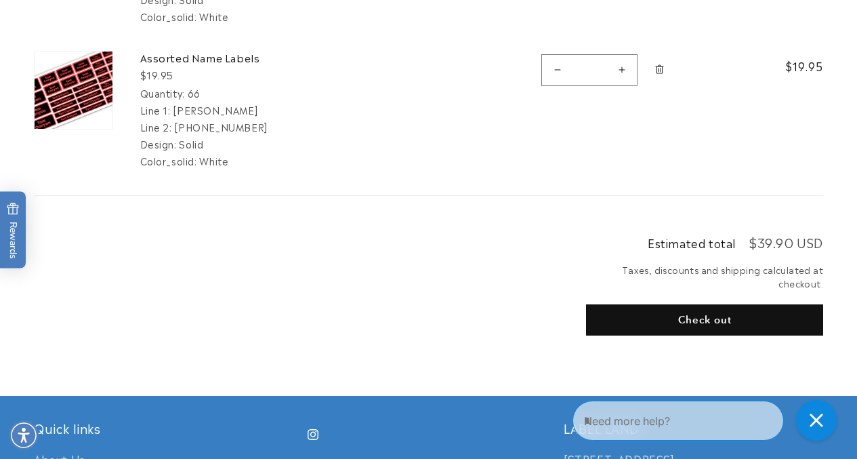
click at [697, 318] on button "Check out" at bounding box center [704, 319] width 237 height 31
